Goal: Information Seeking & Learning: Find specific fact

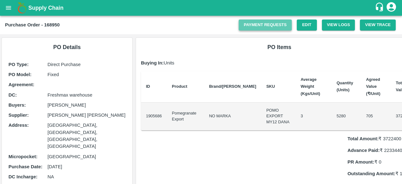
click at [253, 27] on link "Payment Requests" at bounding box center [265, 24] width 53 height 11
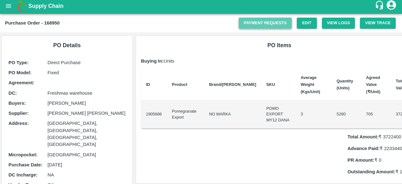
click at [256, 22] on link "Payment Requests" at bounding box center [265, 23] width 53 height 11
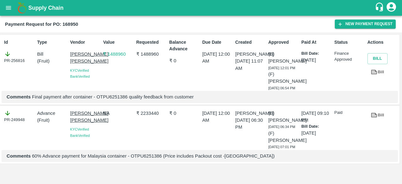
scroll to position [24, 0]
click at [157, 110] on p "₹ 2233440" at bounding box center [151, 113] width 30 height 7
copy p
click at [157, 110] on p "₹ 2233440" at bounding box center [151, 113] width 30 height 7
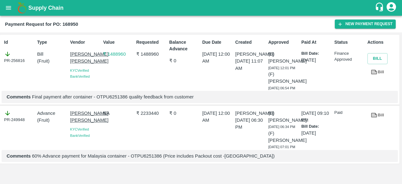
click at [157, 110] on p "₹ 2233440" at bounding box center [151, 113] width 30 height 7
click at [145, 110] on p "₹ 2233440" at bounding box center [151, 113] width 30 height 7
copy p "2233440"
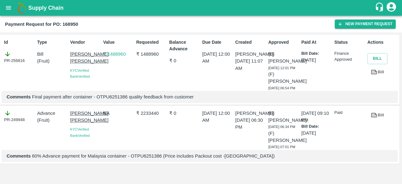
click at [149, 54] on p "₹ 1488960" at bounding box center [151, 54] width 30 height 7
copy p "1488960"
click at [149, 54] on p "₹ 1488960" at bounding box center [151, 54] width 30 height 7
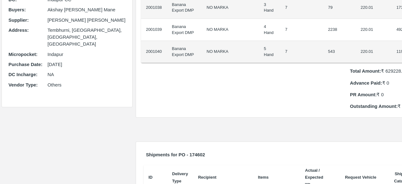
scroll to position [104, 0]
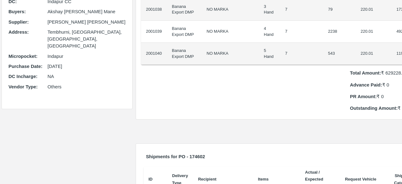
click at [380, 110] on p "Outstanding Amount: ₹ 629228.6" at bounding box center [386, 108] width 72 height 7
copy p "629228.6"
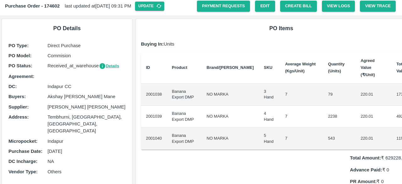
scroll to position [0, 0]
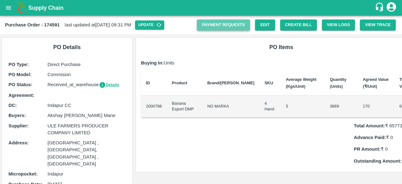
click at [223, 24] on link "Payment Requests" at bounding box center [223, 24] width 53 height 11
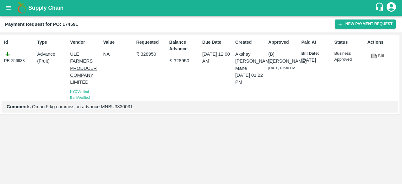
click at [125, 110] on p "Comments Oman 5 kg commission advance MNBU3830031" at bounding box center [200, 106] width 386 height 7
copy p "MNBU3830031"
